Goal: Task Accomplishment & Management: Manage account settings

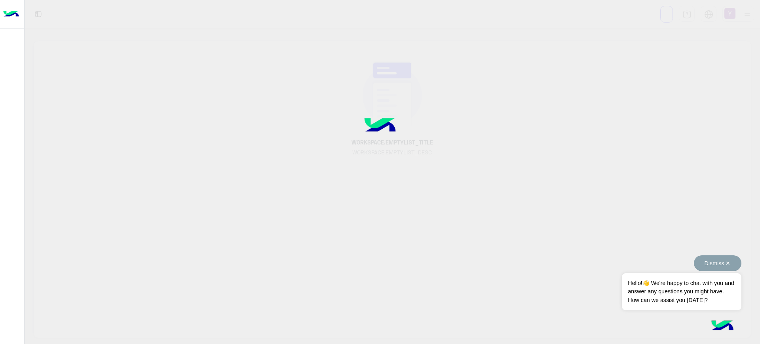
click at [726, 263] on button "Dismiss ✕" at bounding box center [718, 263] width 48 height 16
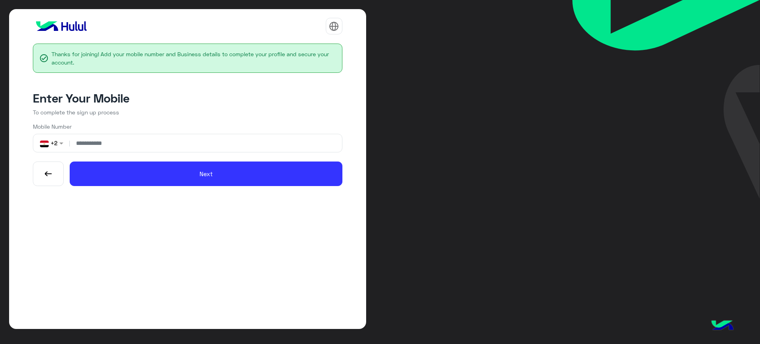
click at [181, 146] on input "number" at bounding box center [206, 143] width 268 height 18
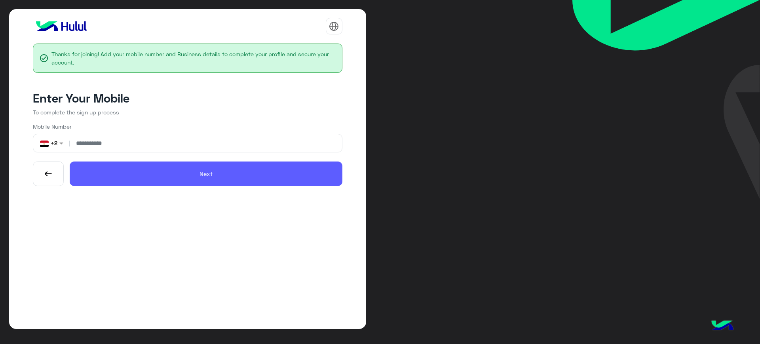
type input "**********"
click at [203, 168] on button "Next" at bounding box center [206, 174] width 273 height 25
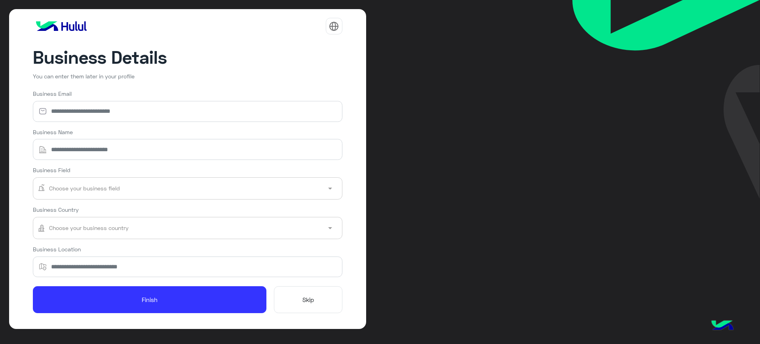
click at [287, 300] on button "Skip" at bounding box center [308, 299] width 68 height 27
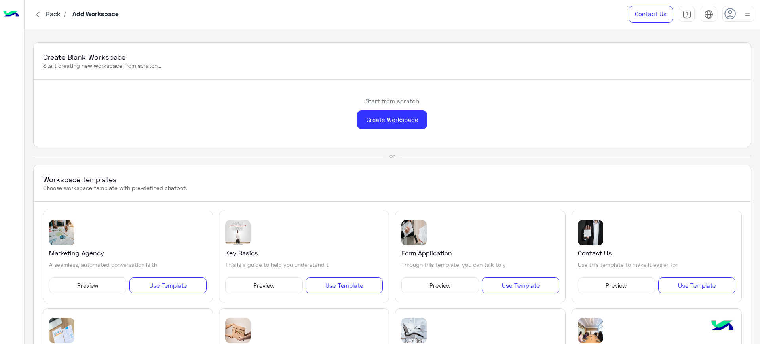
click at [51, 12] on span "Back" at bounding box center [53, 14] width 21 height 8
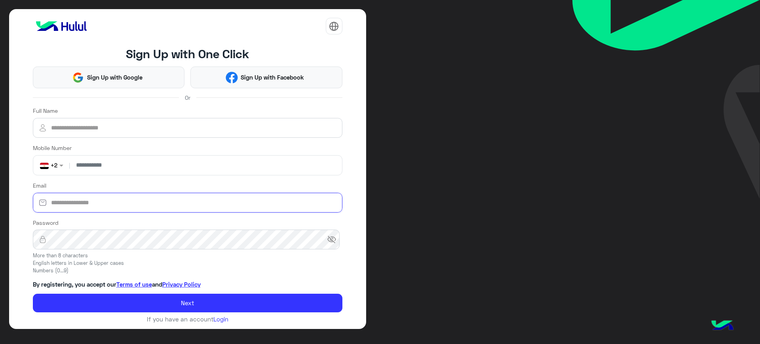
type input "**********"
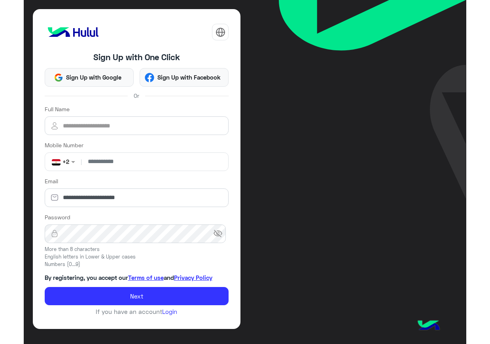
scroll to position [1, 0]
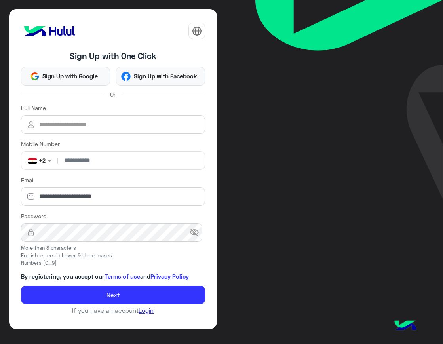
click at [147, 309] on link "Login" at bounding box center [146, 310] width 15 height 7
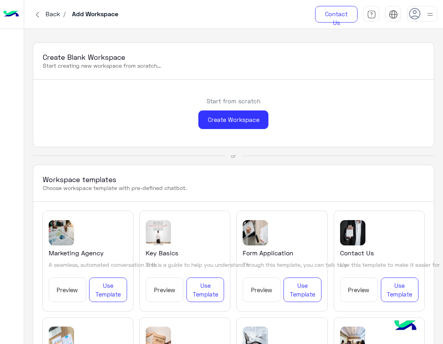
click at [48, 13] on span "Back" at bounding box center [52, 14] width 21 height 8
click at [247, 118] on div "Create Workspace" at bounding box center [233, 119] width 70 height 19
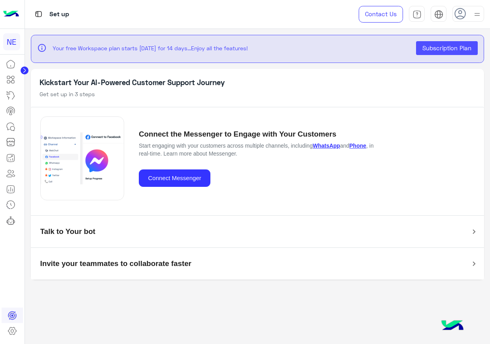
click at [463, 14] on icon at bounding box center [461, 14] width 12 height 12
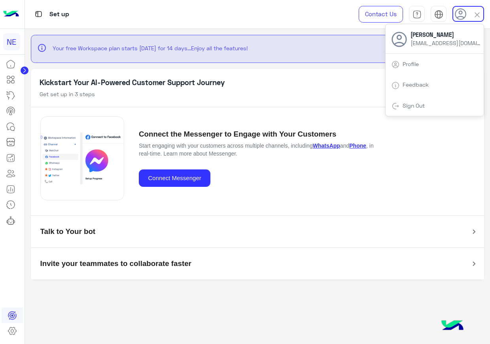
click at [412, 64] on link "Profile" at bounding box center [411, 64] width 16 height 7
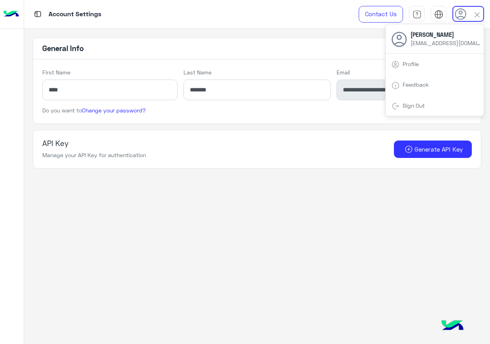
click at [211, 110] on div "Do you want to Change your password?" at bounding box center [257, 114] width 448 height 17
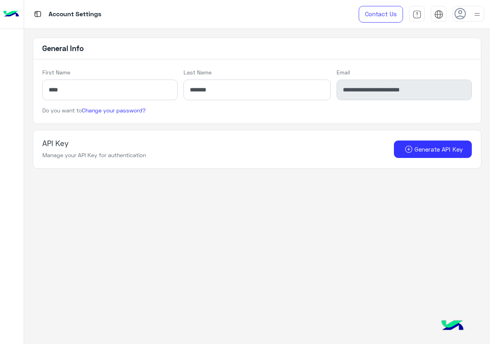
click at [420, 58] on h5 "General Info" at bounding box center [257, 48] width 448 height 21
click at [2, 13] on div at bounding box center [12, 14] width 24 height 29
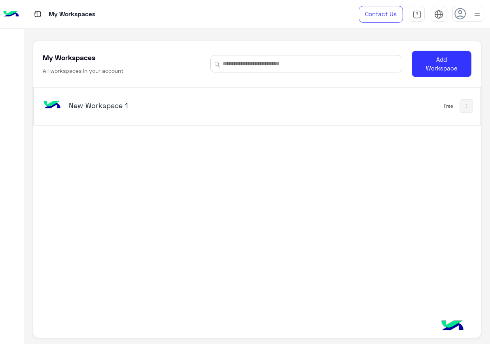
click at [469, 17] on div at bounding box center [469, 14] width 32 height 16
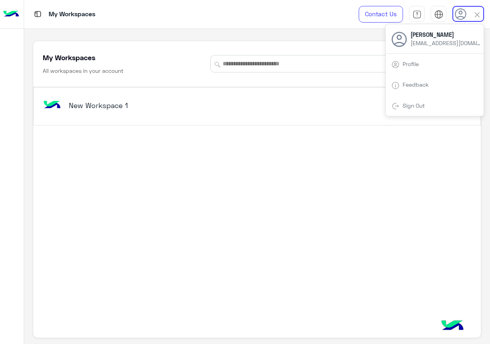
click at [427, 103] on span "Sign Out" at bounding box center [414, 105] width 28 height 7
click at [264, 35] on div "My Workspaces All workspaces in your account Add Workspace New Workspace 1 Free" at bounding box center [257, 187] width 466 height 316
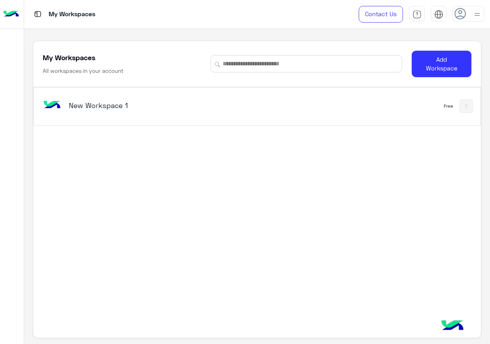
click at [458, 14] on icon at bounding box center [461, 14] width 12 height 12
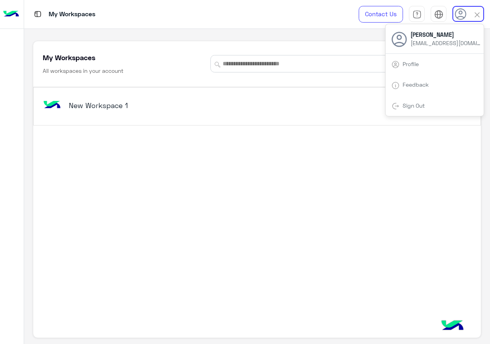
click at [397, 109] on img at bounding box center [396, 106] width 8 height 8
click at [415, 107] on link "Sign Out" at bounding box center [414, 105] width 22 height 7
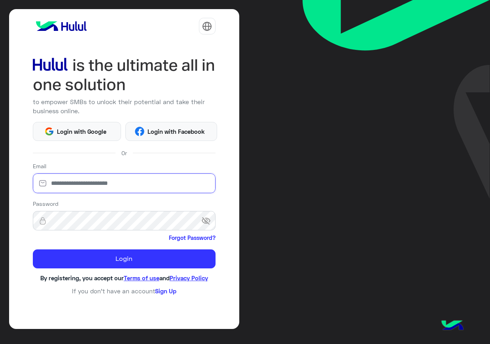
type input "**********"
